Goal: Task Accomplishment & Management: Complete application form

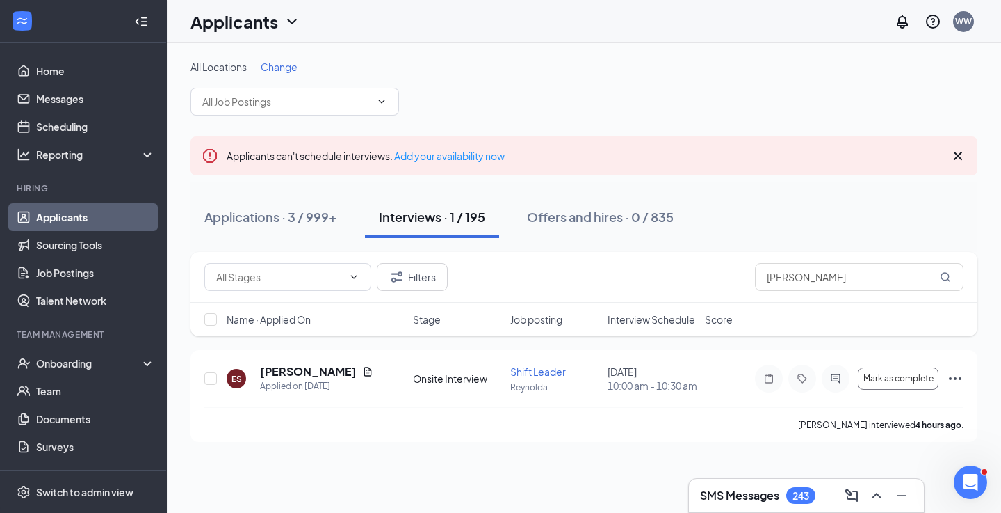
click at [104, 367] on div "Onboarding" at bounding box center [89, 363] width 107 height 14
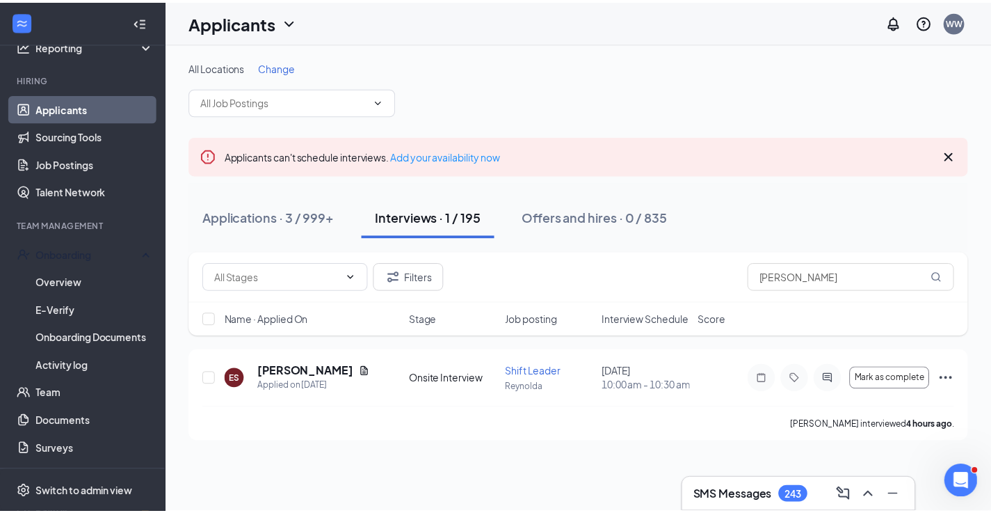
scroll to position [104, 0]
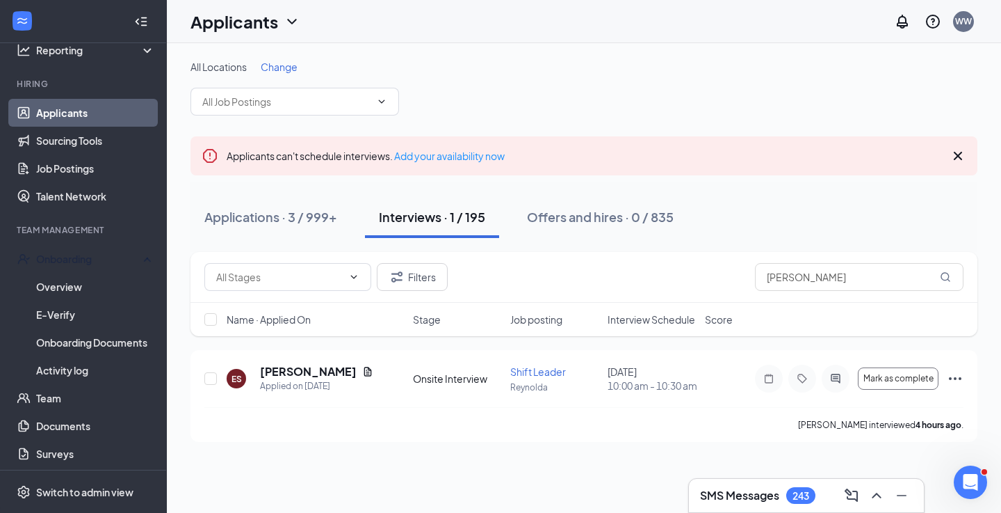
click at [95, 376] on link "Activity log" at bounding box center [95, 370] width 119 height 28
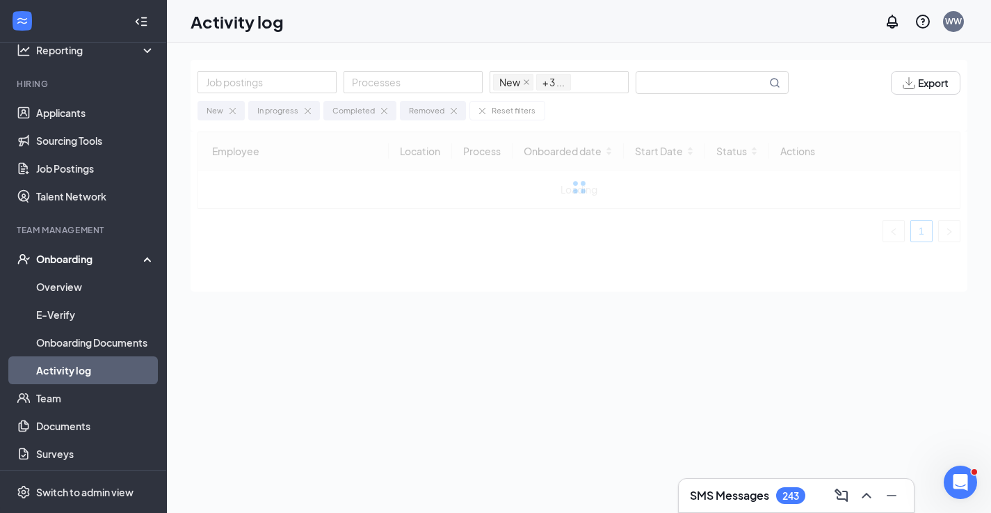
click at [716, 77] on input "text" at bounding box center [701, 83] width 130 height 22
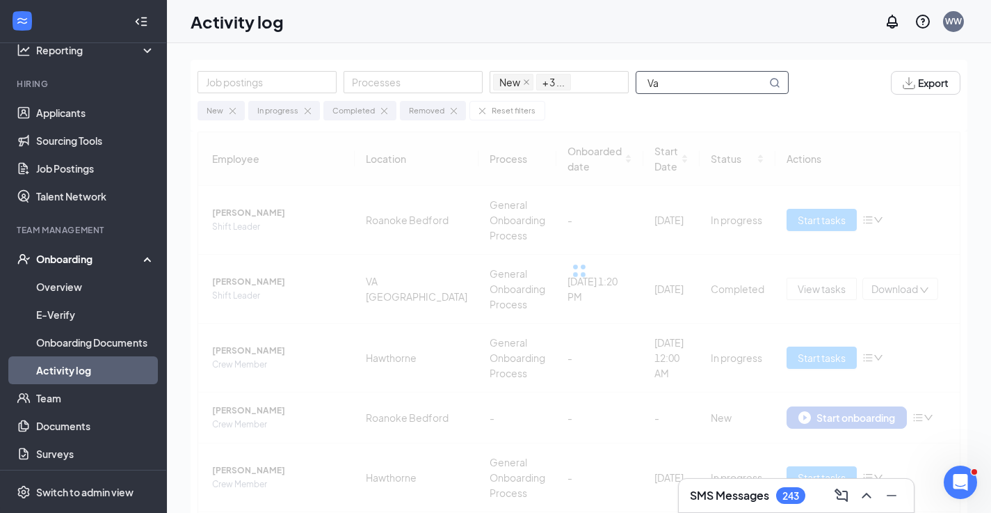
type input "V"
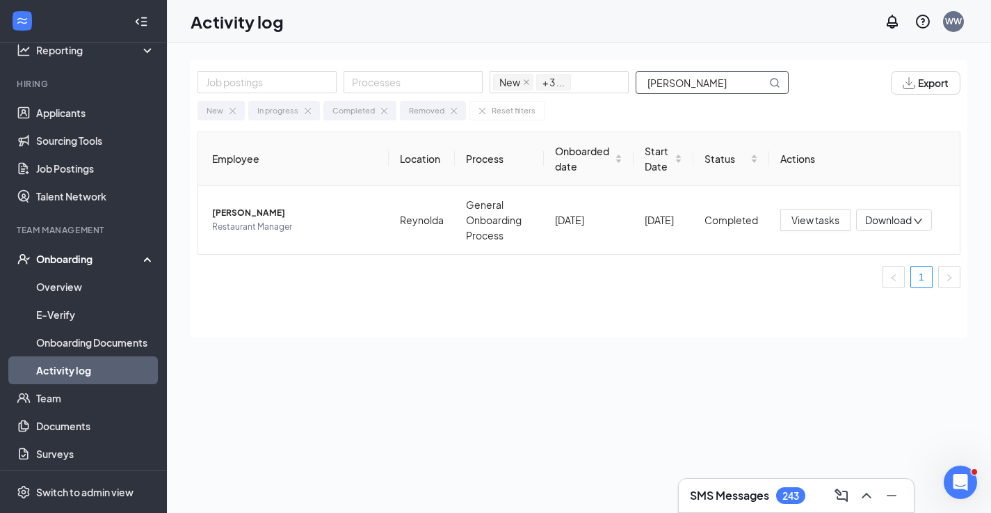
click at [280, 213] on span "[PERSON_NAME]" at bounding box center [295, 213] width 166 height 14
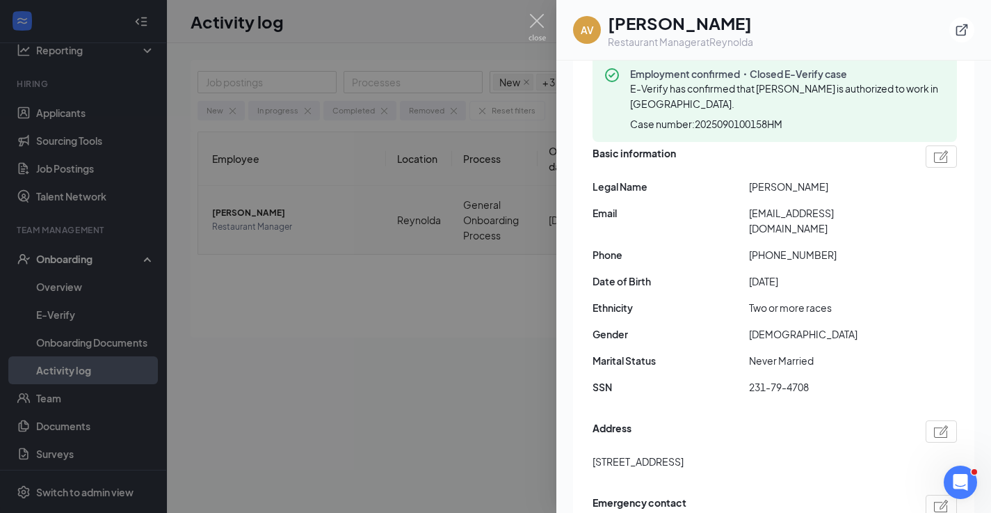
scroll to position [134, 0]
click at [540, 32] on img at bounding box center [537, 27] width 17 height 27
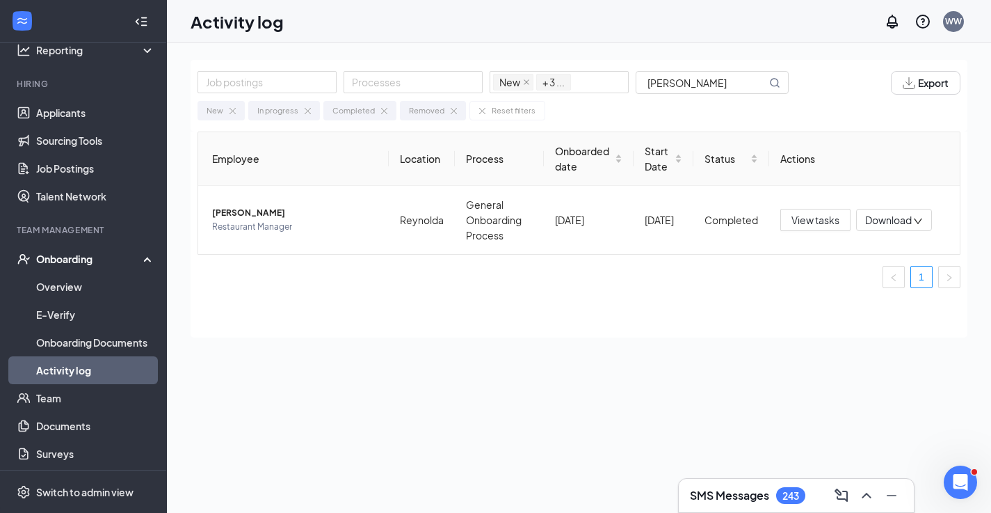
click at [743, 78] on input "[PERSON_NAME]" at bounding box center [701, 83] width 130 height 22
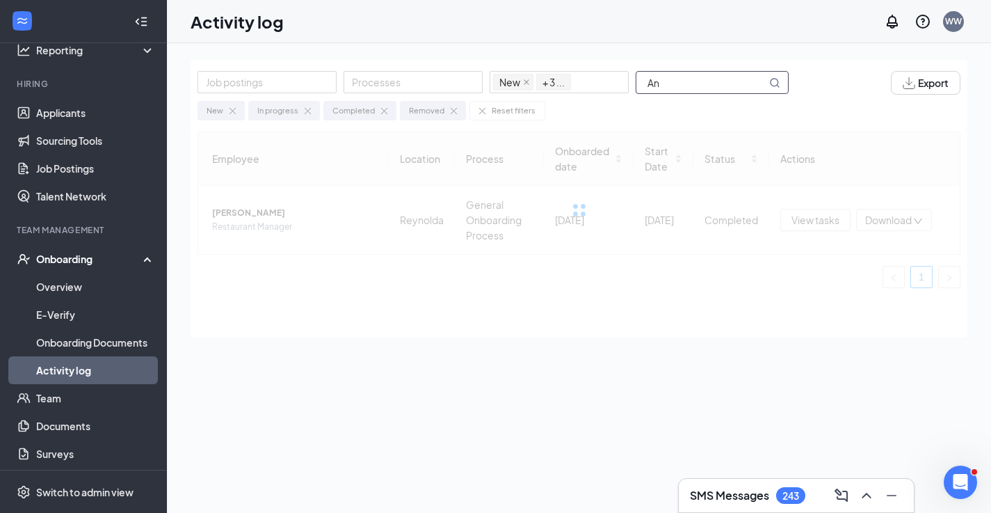
type input "A"
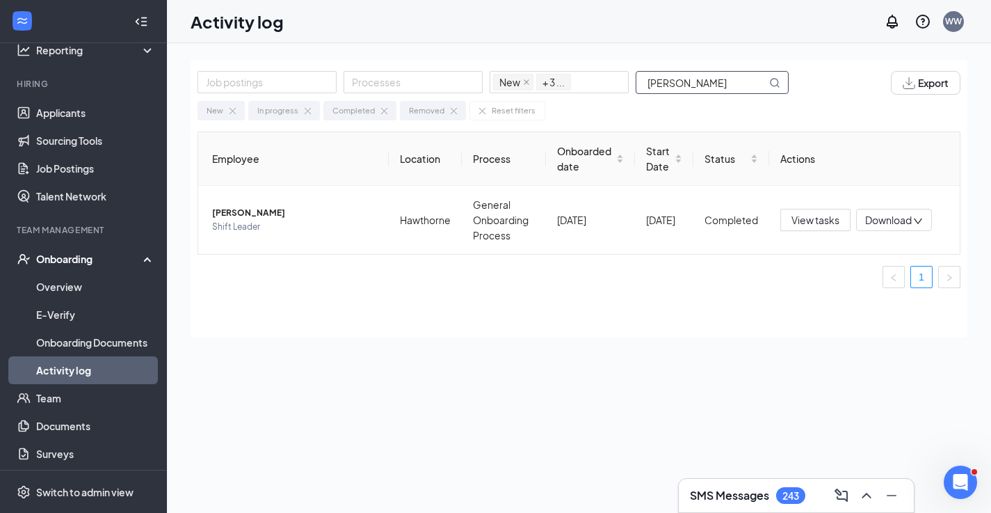
type input "[PERSON_NAME]"
click at [252, 210] on span "[PERSON_NAME]" at bounding box center [295, 213] width 166 height 14
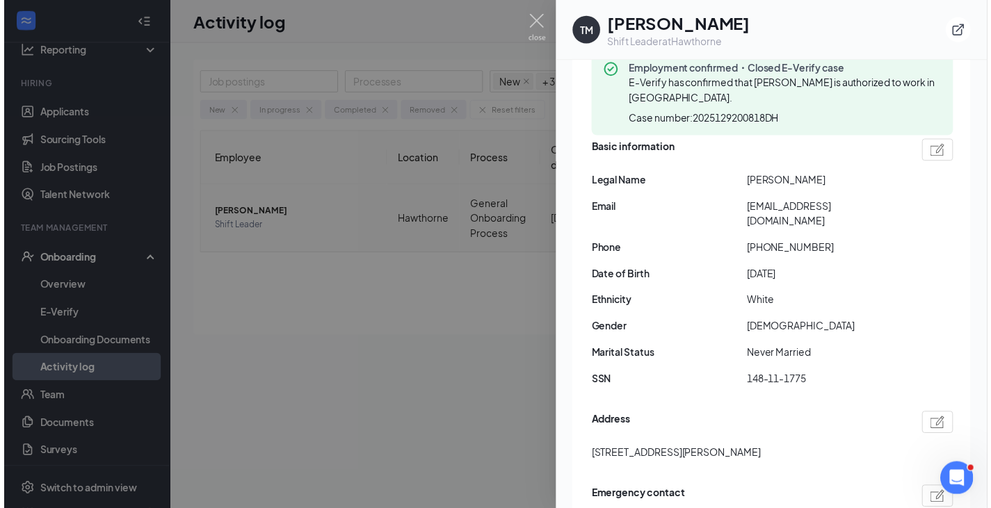
scroll to position [143, 0]
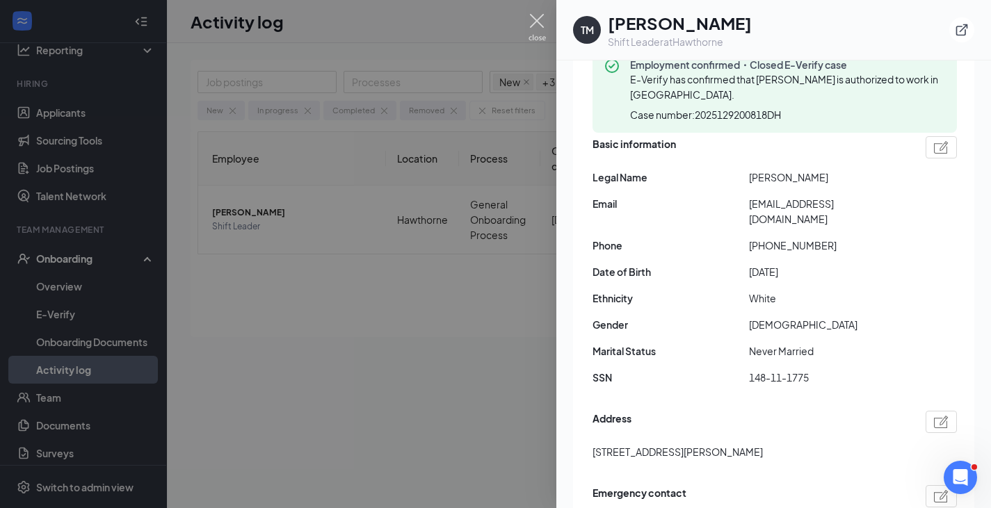
click at [543, 26] on img at bounding box center [537, 27] width 17 height 27
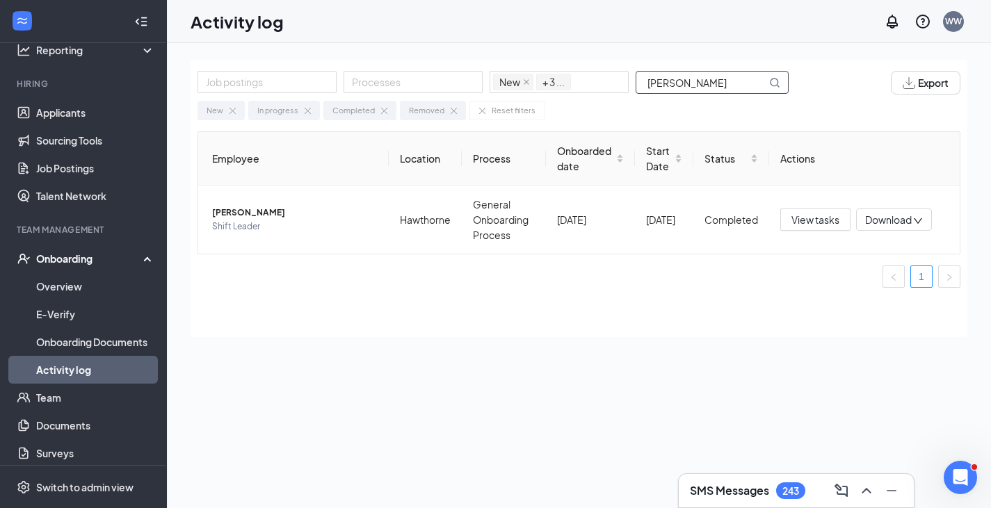
drag, startPoint x: 691, startPoint y: 79, endPoint x: 632, endPoint y: 80, distance: 58.4
click at [632, 80] on div "Job postings Processes New In progress Completed Removed + 3 ... [PERSON_NAME]" at bounding box center [500, 83] width 605 height 24
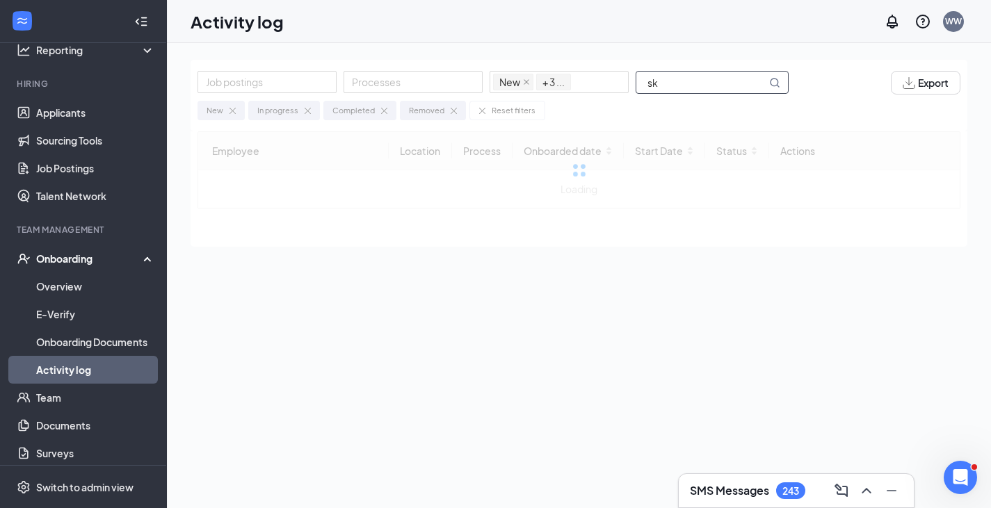
type input "s"
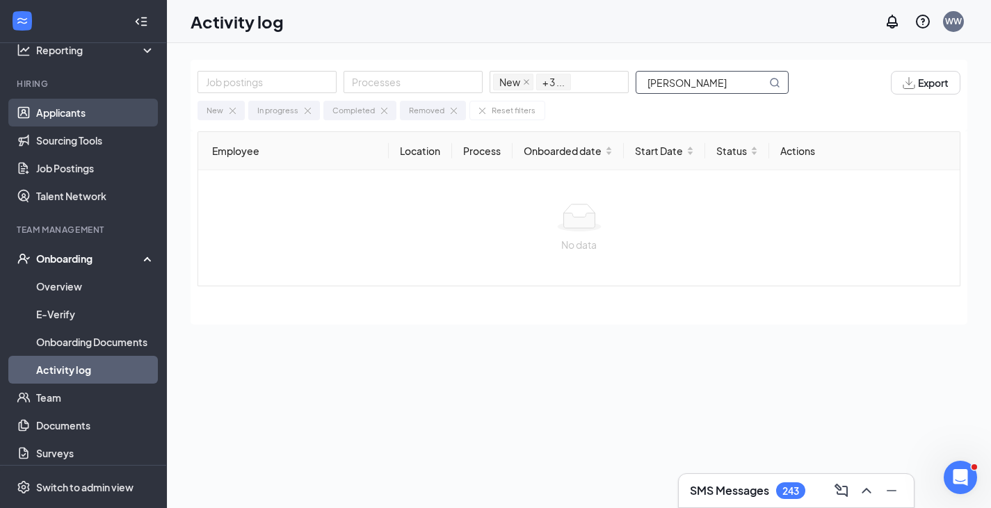
type input "[PERSON_NAME]"
click at [72, 115] on link "Applicants" at bounding box center [95, 113] width 119 height 28
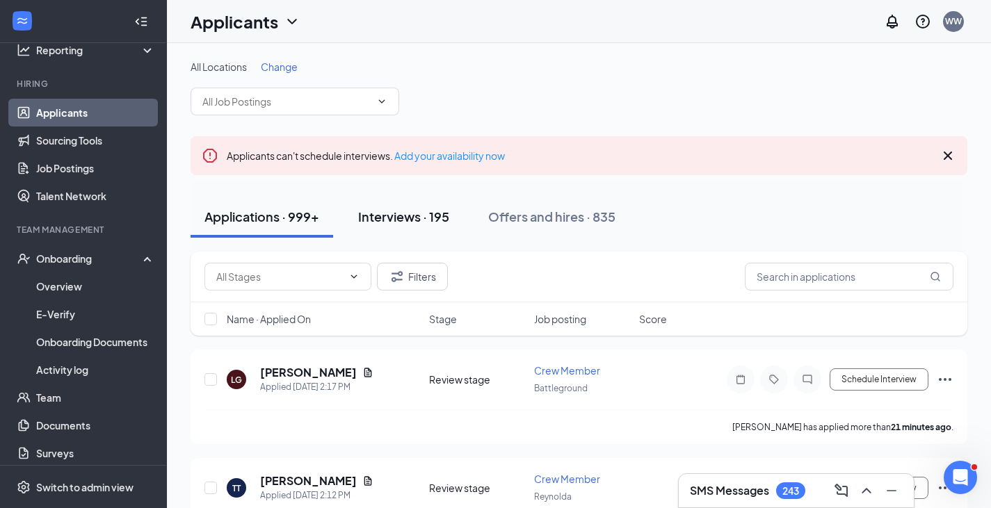
click at [442, 212] on div "Interviews · 195" at bounding box center [403, 216] width 91 height 17
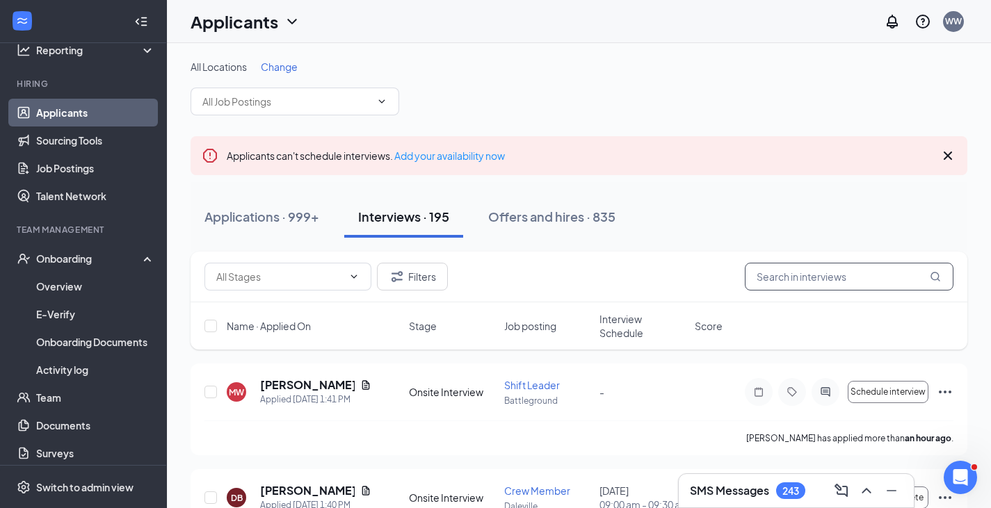
click at [792, 282] on input "text" at bounding box center [849, 277] width 209 height 28
type input "[PERSON_NAME]"
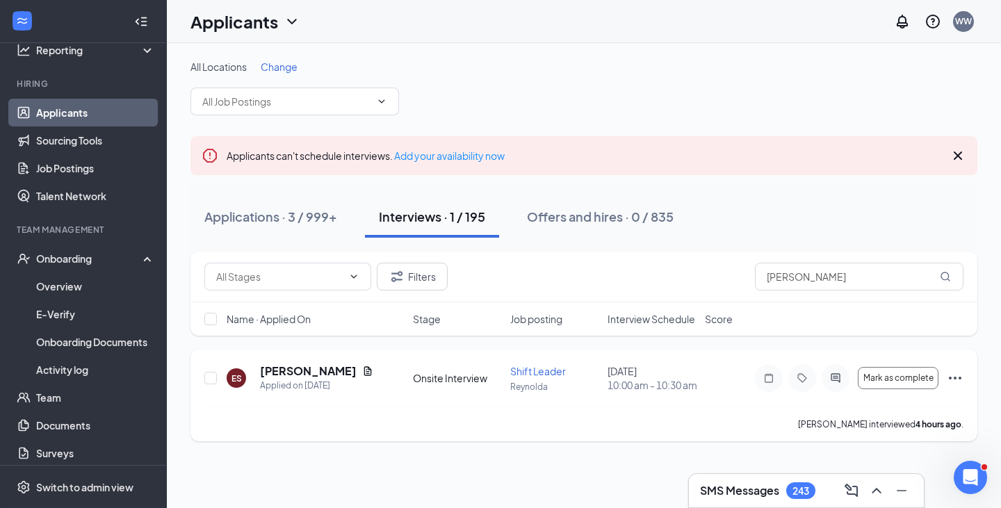
click at [955, 380] on icon "Ellipses" at bounding box center [955, 378] width 13 height 3
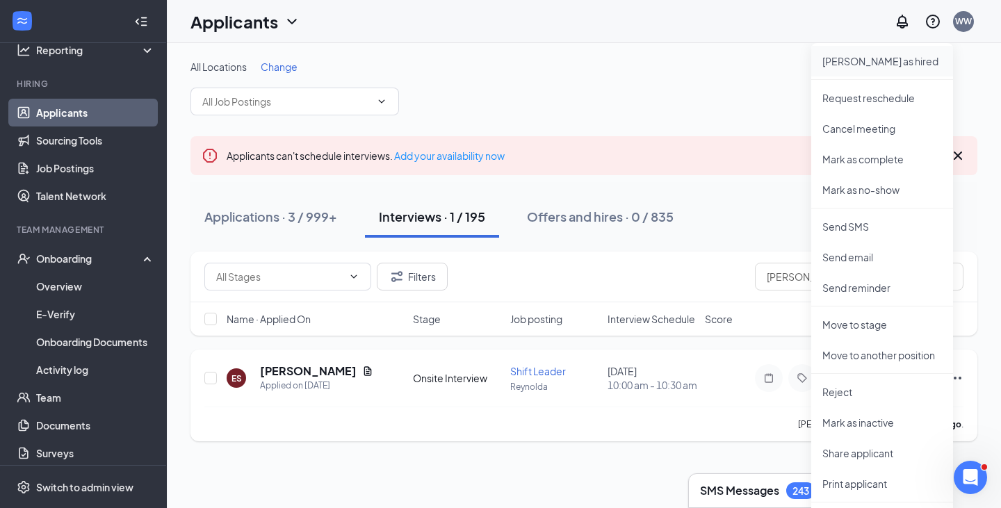
click at [877, 68] on li "[PERSON_NAME] as hired" at bounding box center [883, 61] width 142 height 31
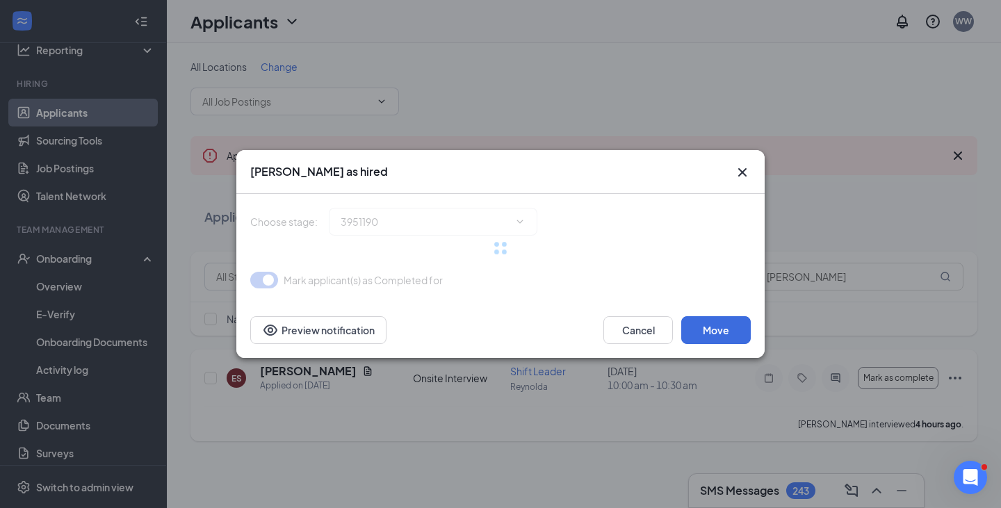
type input "Hiring Complete (final stage)"
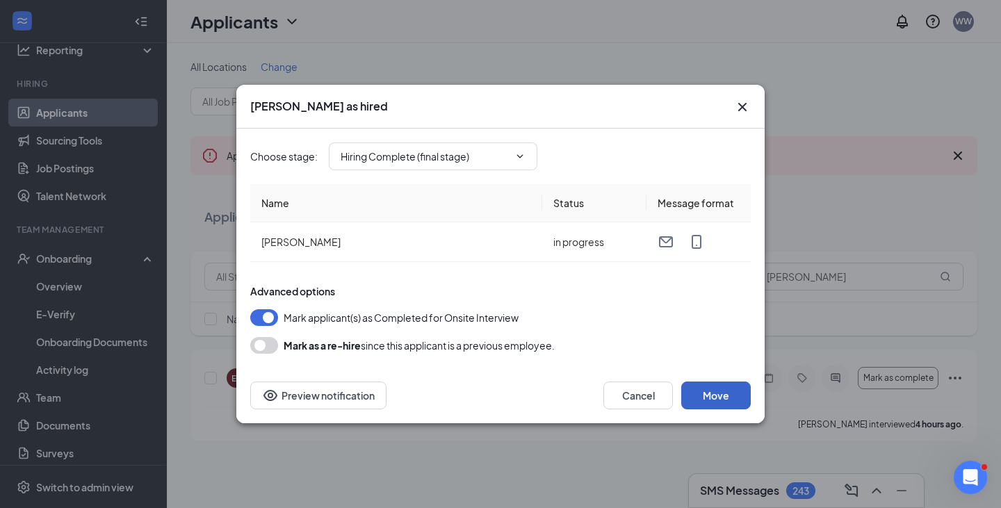
click at [727, 400] on button "Move" at bounding box center [717, 396] width 70 height 28
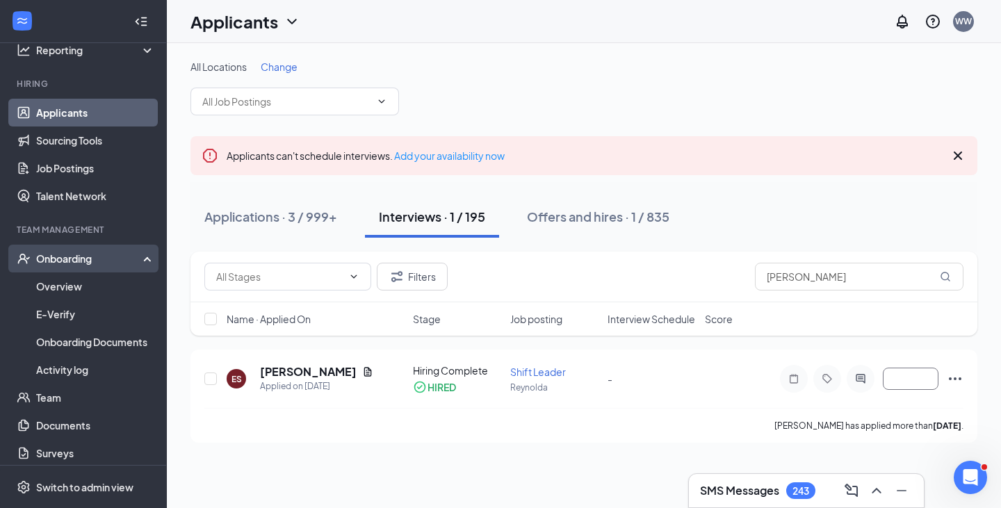
click at [95, 260] on div "Onboarding" at bounding box center [89, 259] width 107 height 14
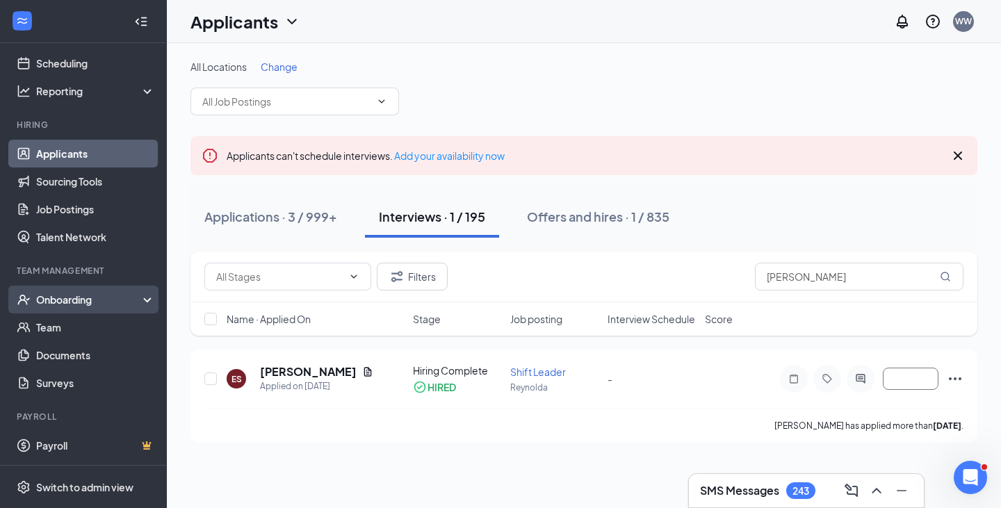
scroll to position [63, 0]
click at [80, 305] on div "Onboarding" at bounding box center [89, 300] width 107 height 14
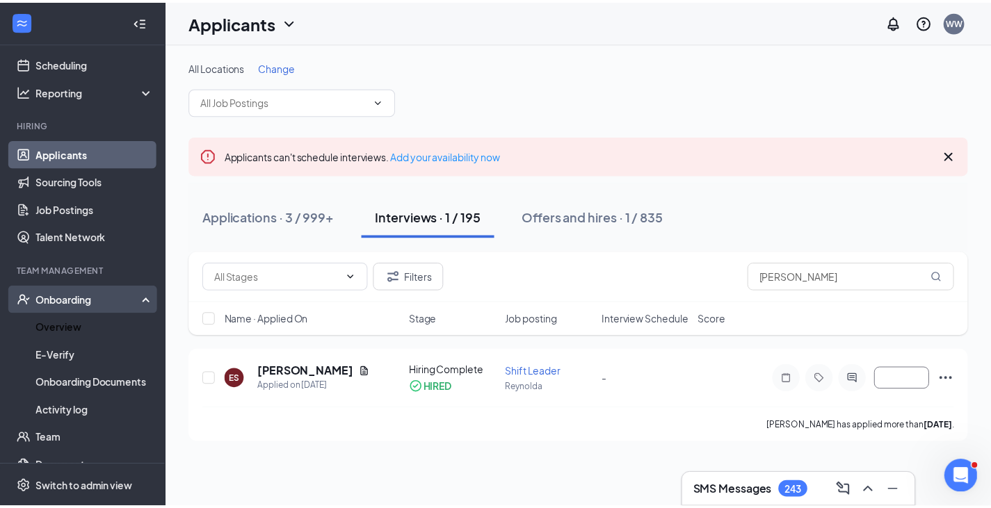
scroll to position [104, 0]
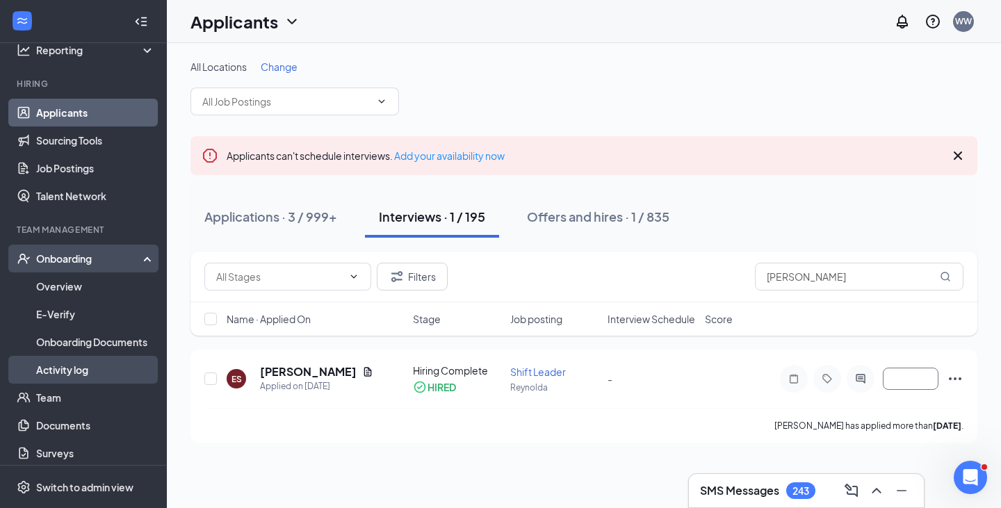
click at [75, 366] on link "Activity log" at bounding box center [95, 370] width 119 height 28
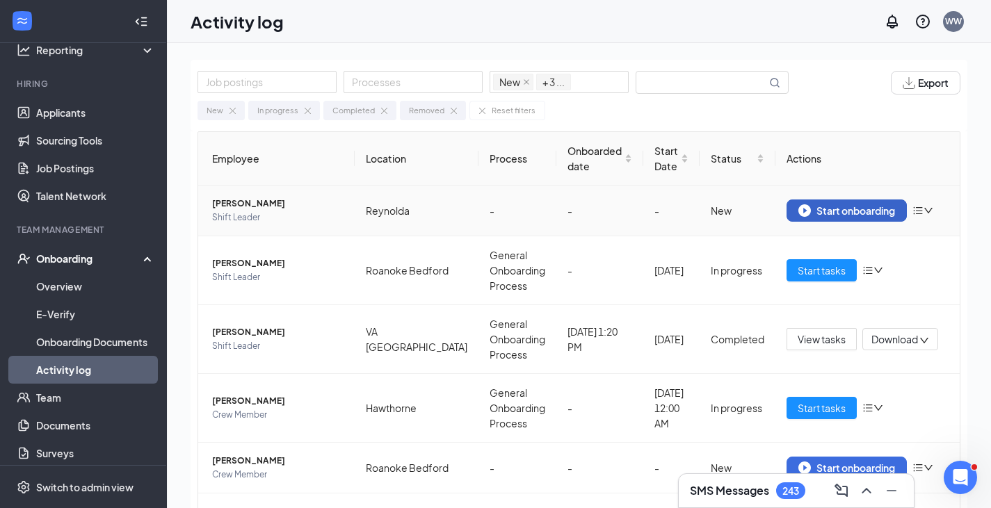
click at [855, 207] on div "Start onboarding" at bounding box center [846, 210] width 97 height 13
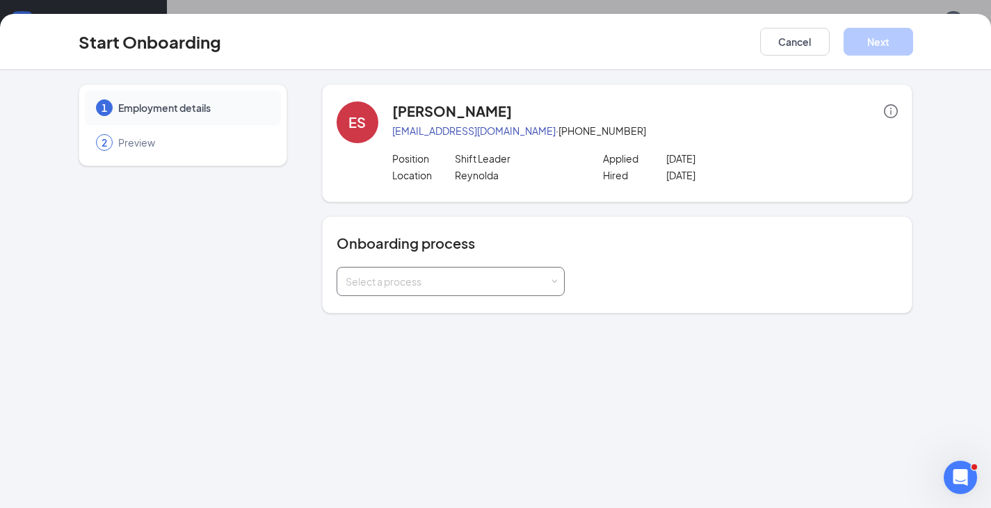
click at [477, 286] on div "Select a process" at bounding box center [448, 282] width 204 height 14
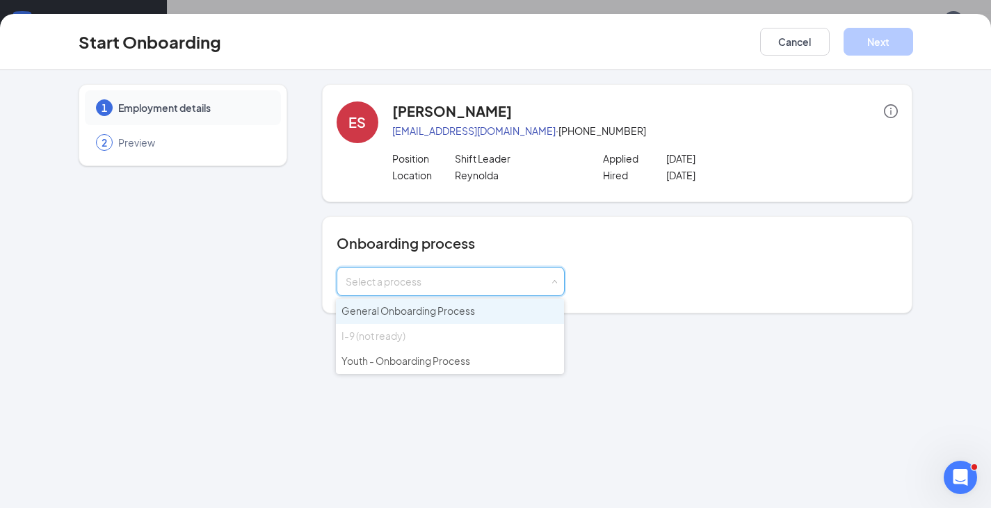
click at [465, 314] on span "General Onboarding Process" at bounding box center [408, 311] width 134 height 13
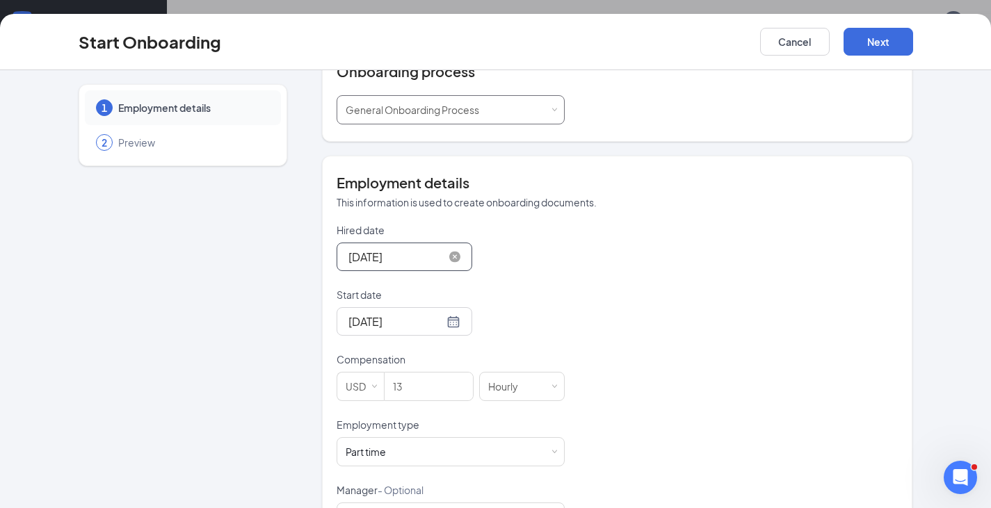
scroll to position [182, 0]
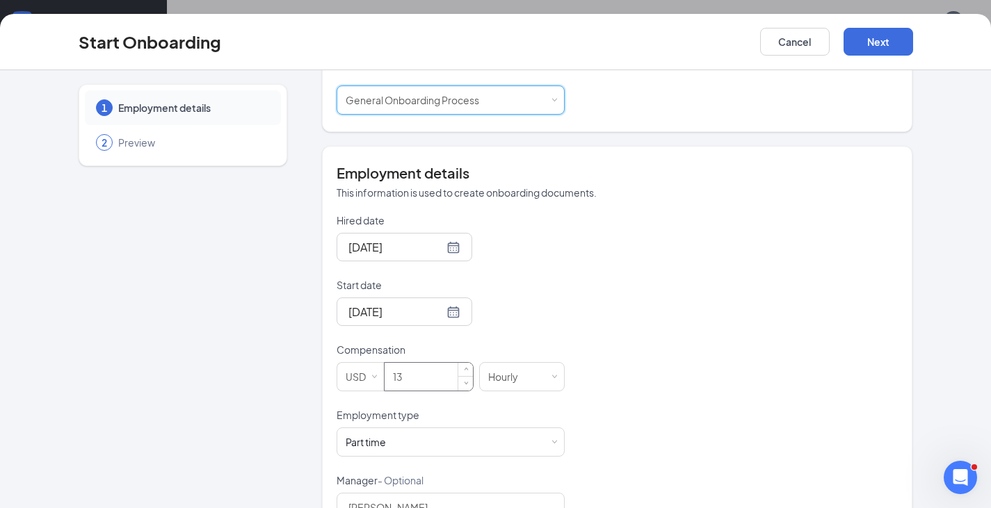
click at [408, 380] on input "13" at bounding box center [429, 377] width 88 height 28
type input "14"
click at [577, 437] on div "Hired date [DATE] Start date [DATE] Compensation USD 14 [DEMOGRAPHIC_DATA] Empl…" at bounding box center [618, 368] width 562 height 309
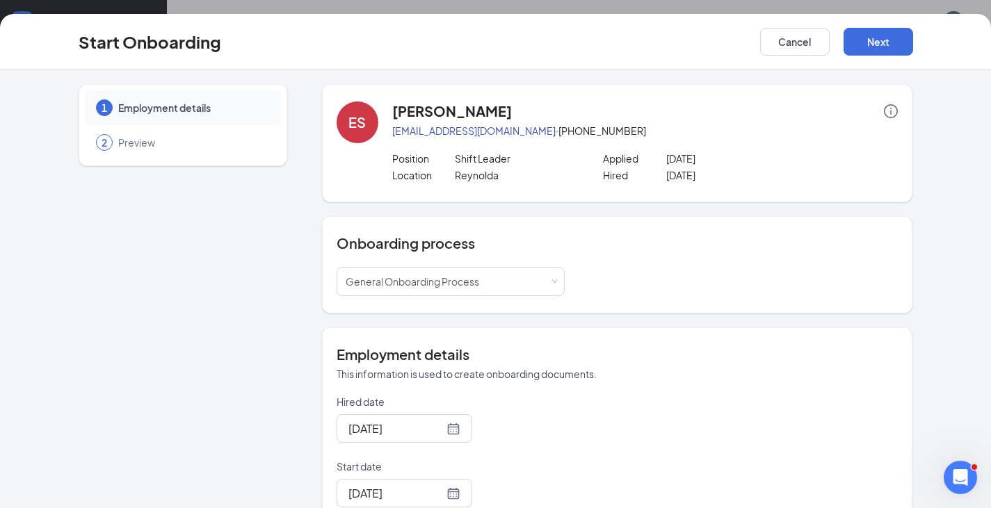
scroll to position [227, 0]
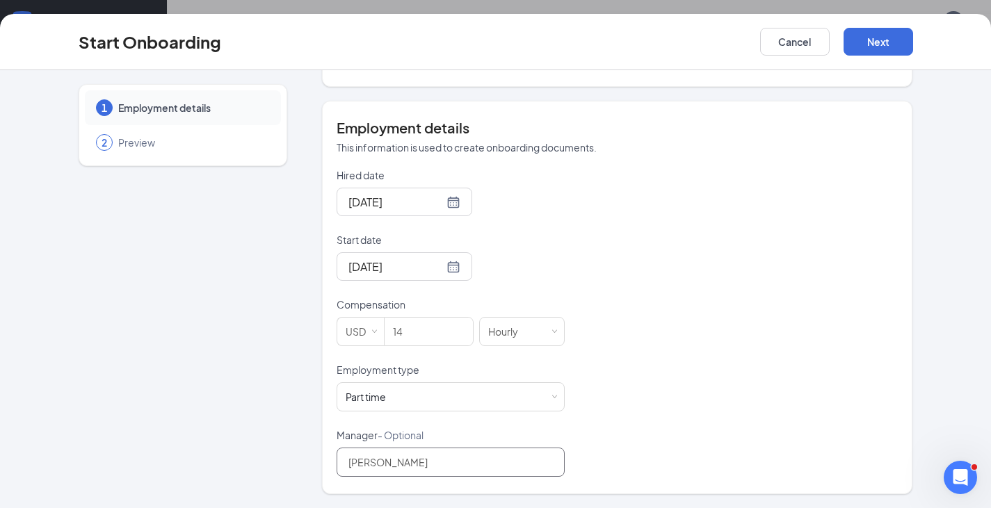
drag, startPoint x: 437, startPoint y: 460, endPoint x: 296, endPoint y: 448, distance: 142.4
click at [296, 448] on div "1 Employment details 2 Preview ES [PERSON_NAME] [EMAIL_ADDRESS][DOMAIN_NAME] · …" at bounding box center [496, 175] width 835 height 637
type input "[PERSON_NAME]"
drag, startPoint x: 894, startPoint y: 31, endPoint x: 796, endPoint y: 279, distance: 266.9
click at [796, 279] on div "Start Onboarding Cancel Next 1 Employment details 2 Preview ES [PERSON_NAME] [E…" at bounding box center [495, 261] width 991 height 494
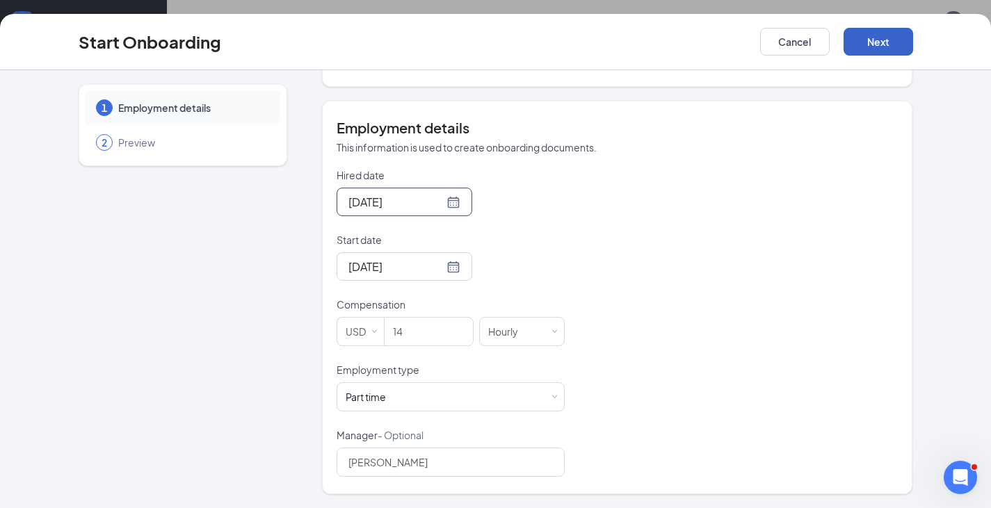
scroll to position [226, 0]
click at [387, 205] on input "[DATE]" at bounding box center [395, 202] width 95 height 17
click at [437, 201] on div at bounding box center [404, 202] width 112 height 17
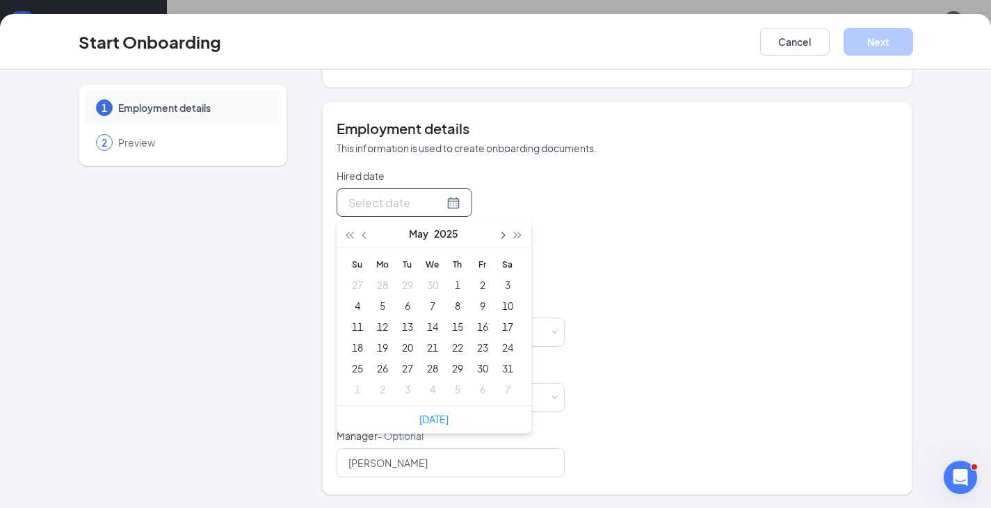
click at [499, 234] on span "button" at bounding box center [502, 235] width 7 height 7
type input "[DATE]"
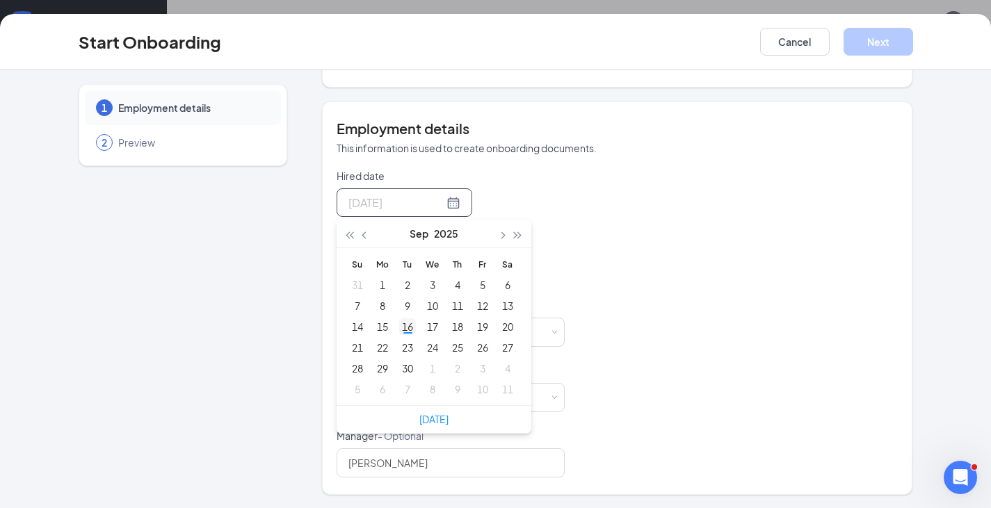
click at [399, 332] on div "16" at bounding box center [407, 327] width 17 height 17
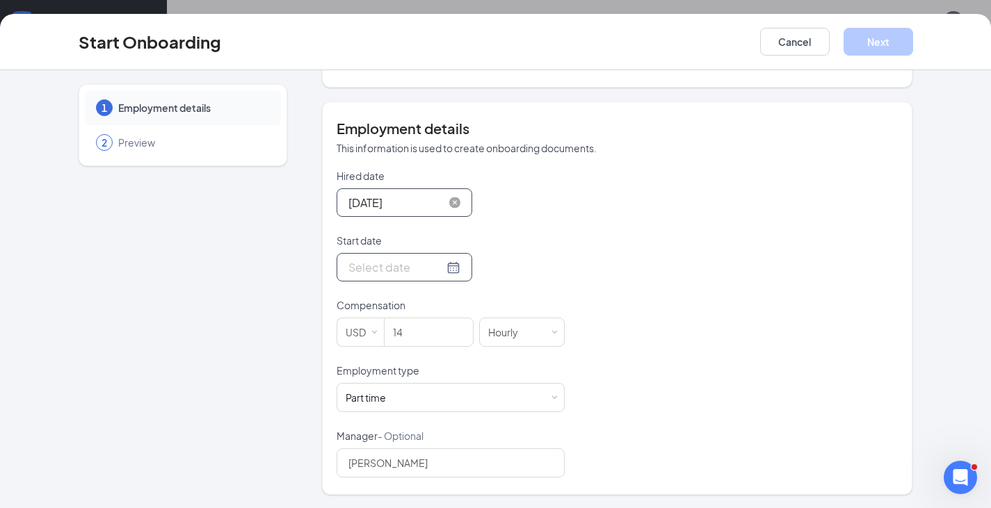
click at [440, 266] on div at bounding box center [404, 267] width 112 height 17
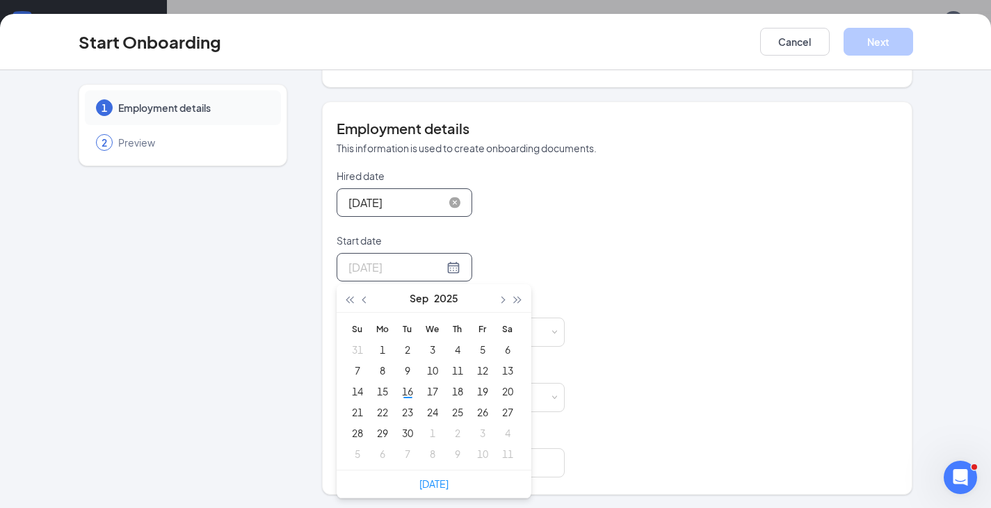
type input "[DATE]"
click at [374, 411] on div "22" at bounding box center [382, 412] width 17 height 17
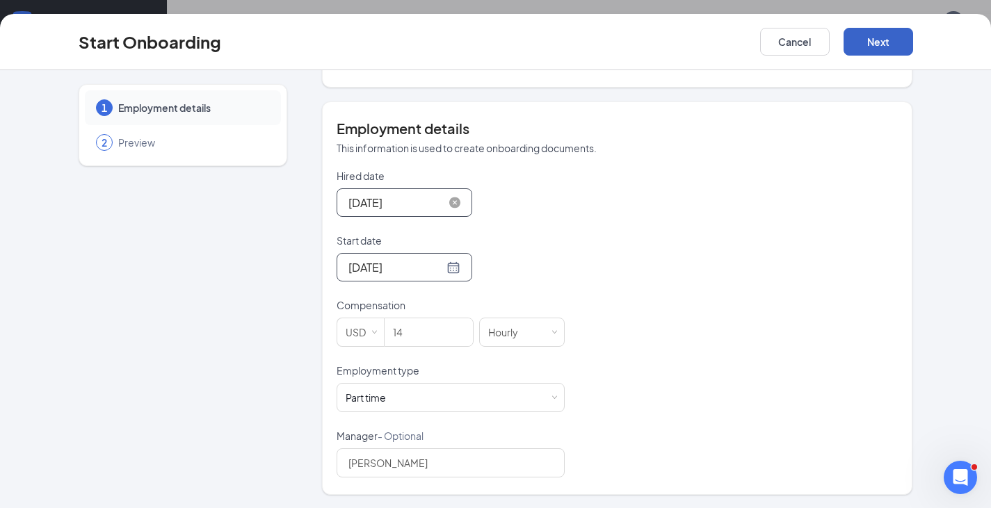
click at [880, 44] on button "Next" at bounding box center [879, 42] width 70 height 28
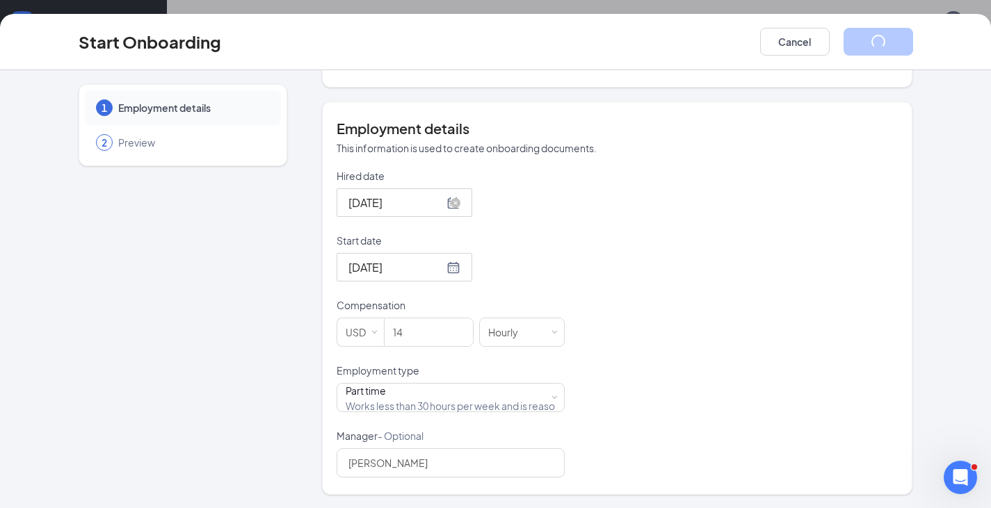
scroll to position [0, 0]
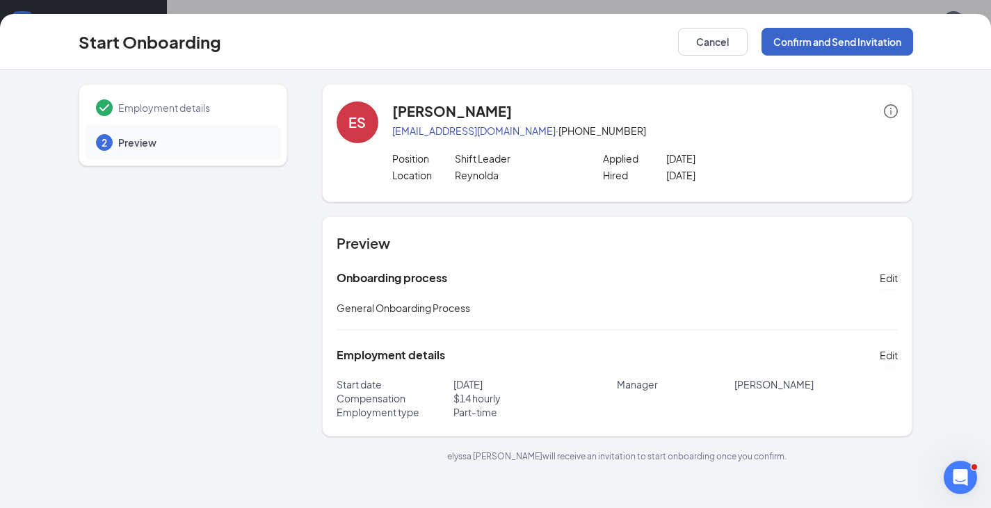
click at [880, 44] on button "Confirm and Send Invitation" at bounding box center [838, 42] width 152 height 28
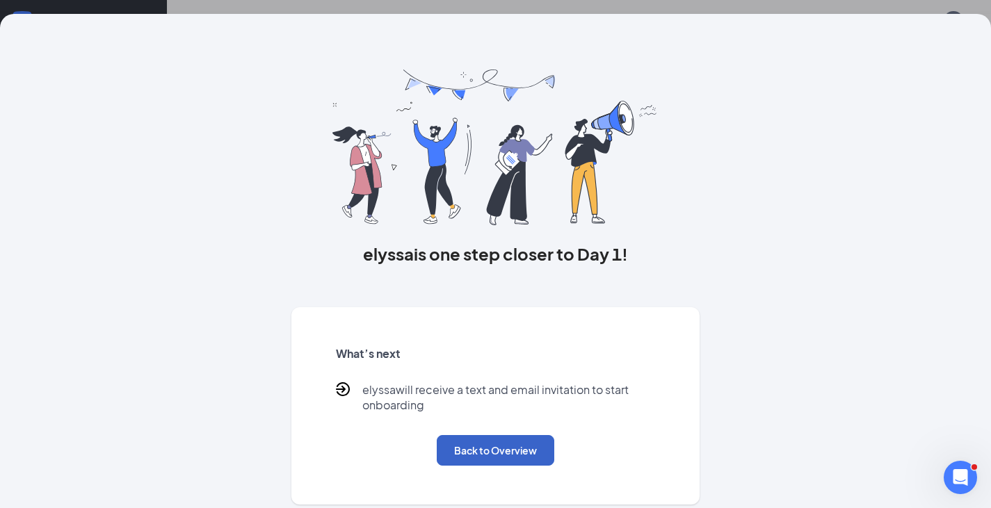
click at [517, 449] on button "Back to Overview" at bounding box center [496, 450] width 118 height 31
